Goal: Transaction & Acquisition: Purchase product/service

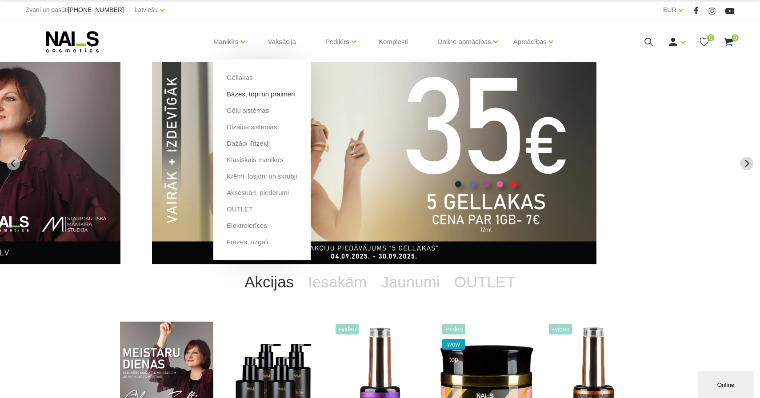
click at [265, 96] on link "Bāzes, topi un praimeri" at bounding box center [261, 94] width 68 height 10
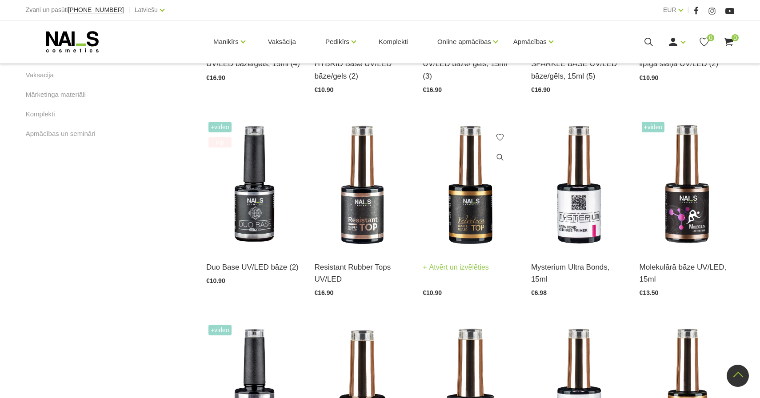
scroll to position [587, 0]
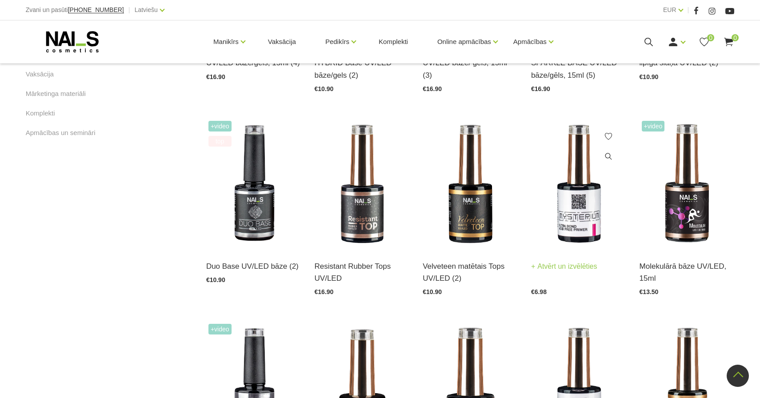
click at [580, 204] on img at bounding box center [578, 184] width 95 height 131
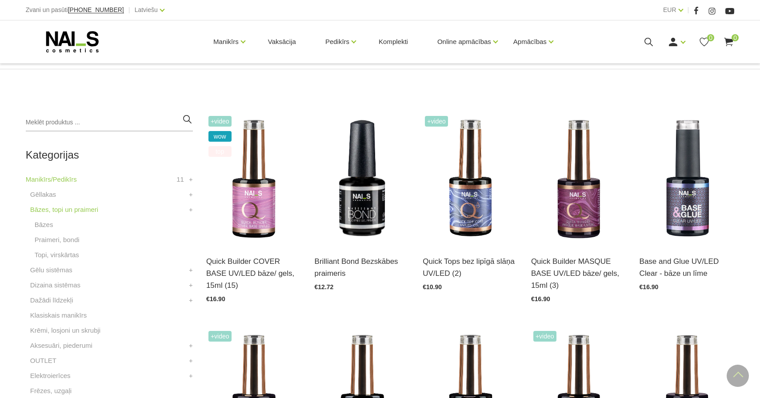
scroll to position [162, 0]
click at [368, 195] on img at bounding box center [362, 178] width 95 height 131
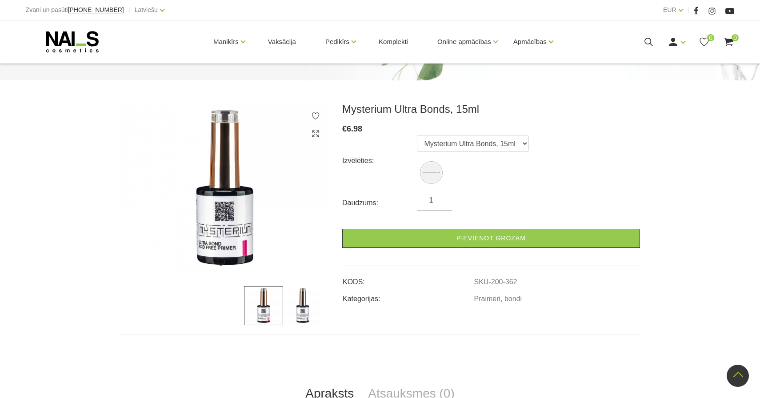
scroll to position [81, 0]
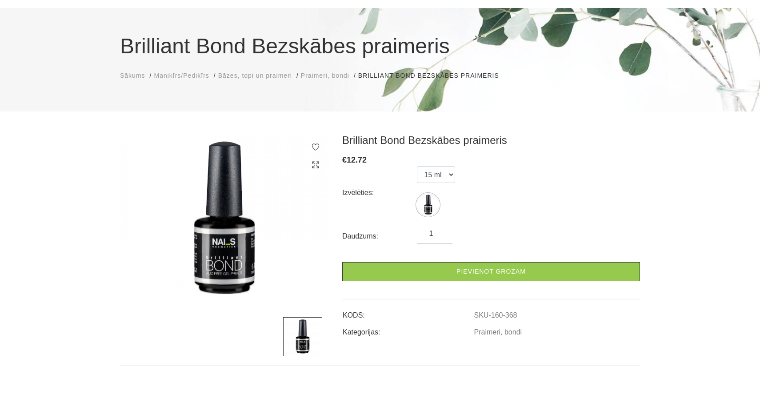
scroll to position [54, 0]
click at [597, 228] on form "Izvēlēties: 15 ml Daudzums: 1 Pievienot grozam" at bounding box center [491, 224] width 298 height 115
click at [446, 178] on select "15 ml" at bounding box center [436, 175] width 38 height 17
click at [602, 178] on div "Izvēlēties: 15 ml" at bounding box center [491, 193] width 298 height 53
